Goal: Task Accomplishment & Management: Complete application form

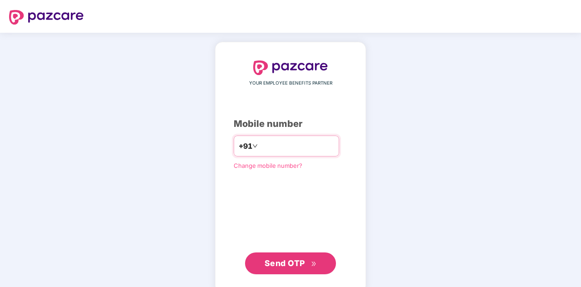
click at [268, 147] on input "number" at bounding box center [297, 146] width 75 height 15
type input "**********"
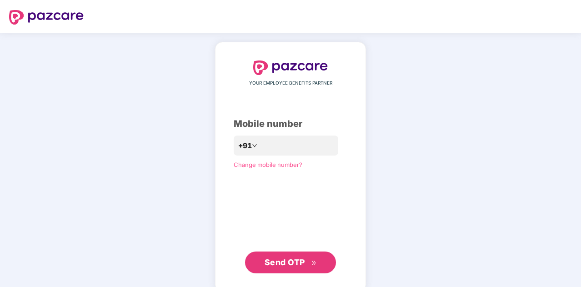
click at [287, 254] on button "Send OTP" at bounding box center [290, 262] width 91 height 22
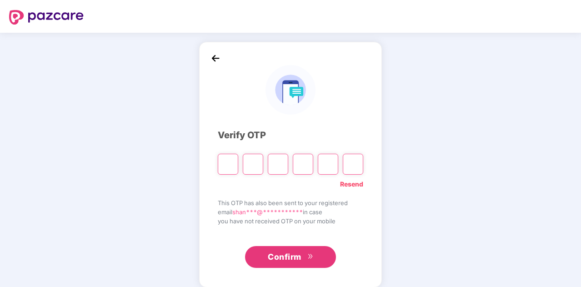
click at [228, 166] on input "Please enter verification code. Digit 1" at bounding box center [228, 164] width 20 height 21
type input "*"
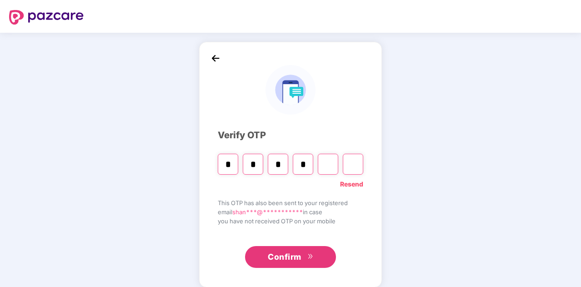
type input "*"
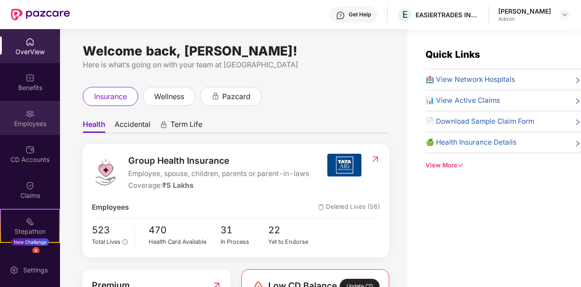
click at [35, 114] on div "Employees" at bounding box center [30, 118] width 60 height 34
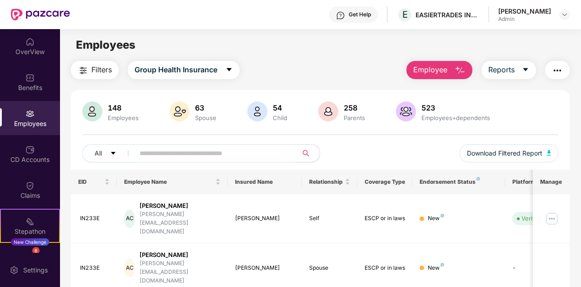
click at [439, 72] on span "Employee" at bounding box center [430, 69] width 34 height 11
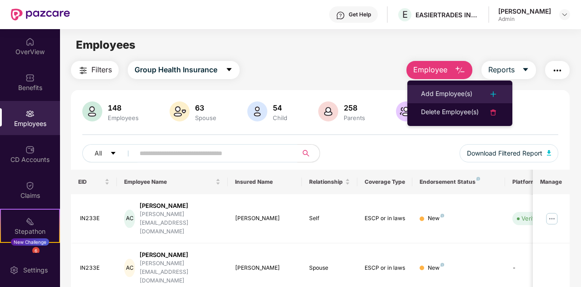
click at [463, 90] on div "Add Employee(s)" at bounding box center [446, 94] width 51 height 11
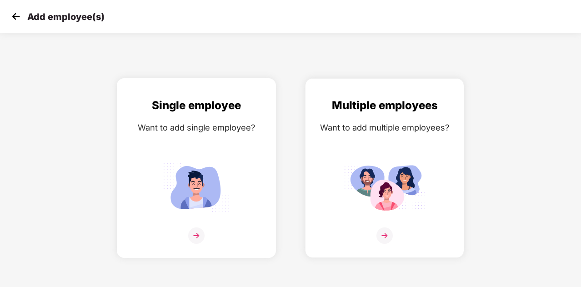
click at [193, 233] on img at bounding box center [196, 235] width 16 height 16
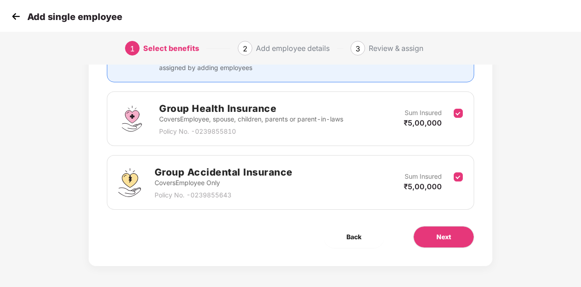
scroll to position [112, 0]
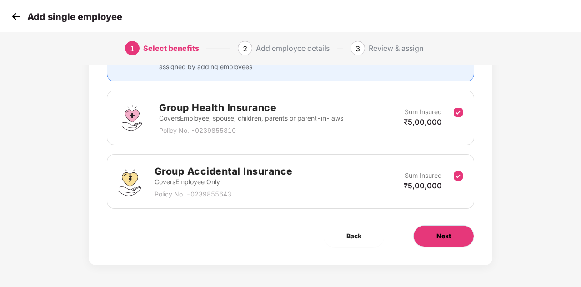
click at [440, 234] on span "Next" at bounding box center [443, 236] width 15 height 10
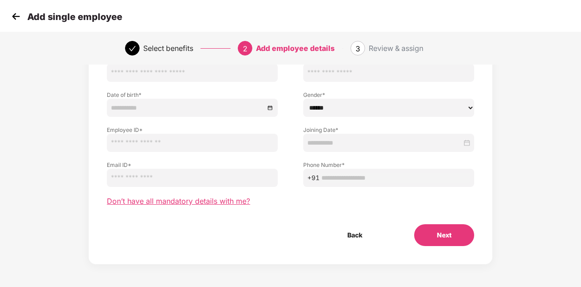
scroll to position [77, 0]
click at [209, 202] on span "Don’t have all mandatory details with me?" at bounding box center [178, 202] width 143 height 10
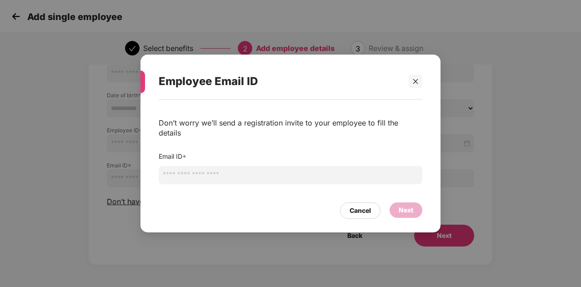
click at [210, 170] on input "email" at bounding box center [291, 175] width 264 height 18
type input "**********"
click at [403, 205] on div "Next" at bounding box center [406, 210] width 15 height 10
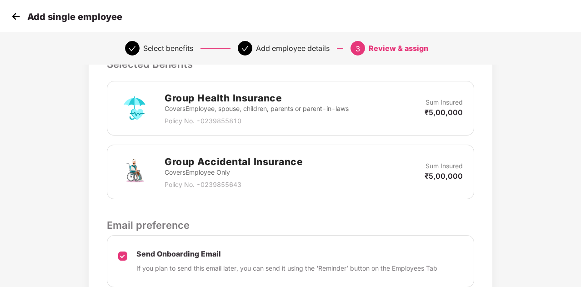
scroll to position [293, 0]
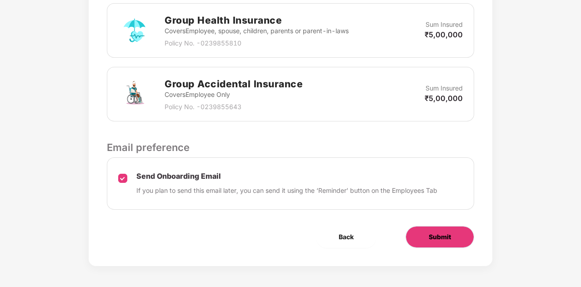
click at [431, 239] on span "Submit" at bounding box center [440, 237] width 22 height 10
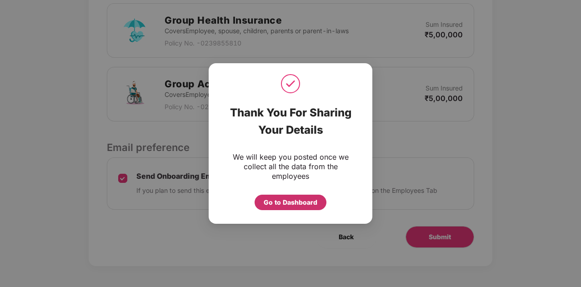
click at [284, 203] on div "Go to Dashboard" at bounding box center [291, 202] width 54 height 10
